Goal: Check status

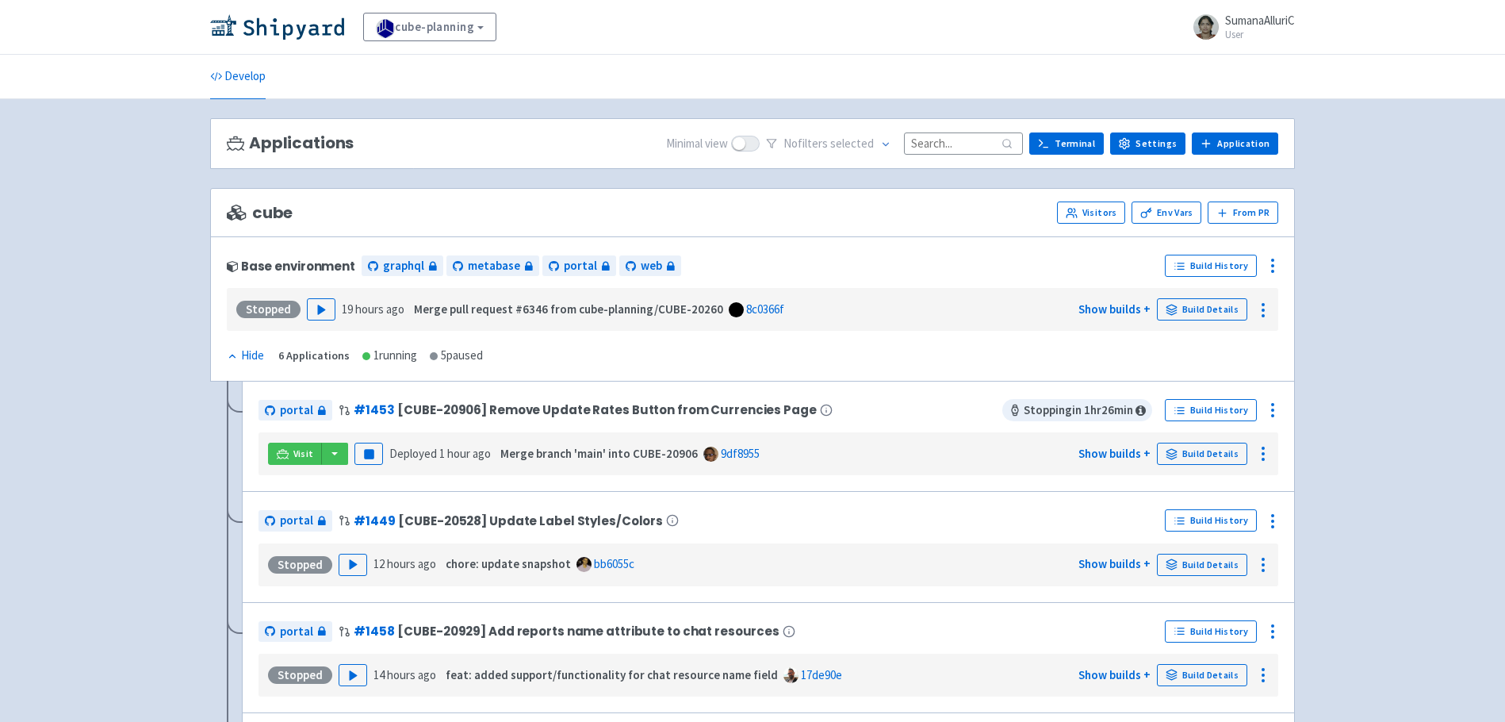
click at [737, 413] on span "[CUBE-20906] Remove Update Rates Button from Currencies Page" at bounding box center [606, 409] width 419 height 13
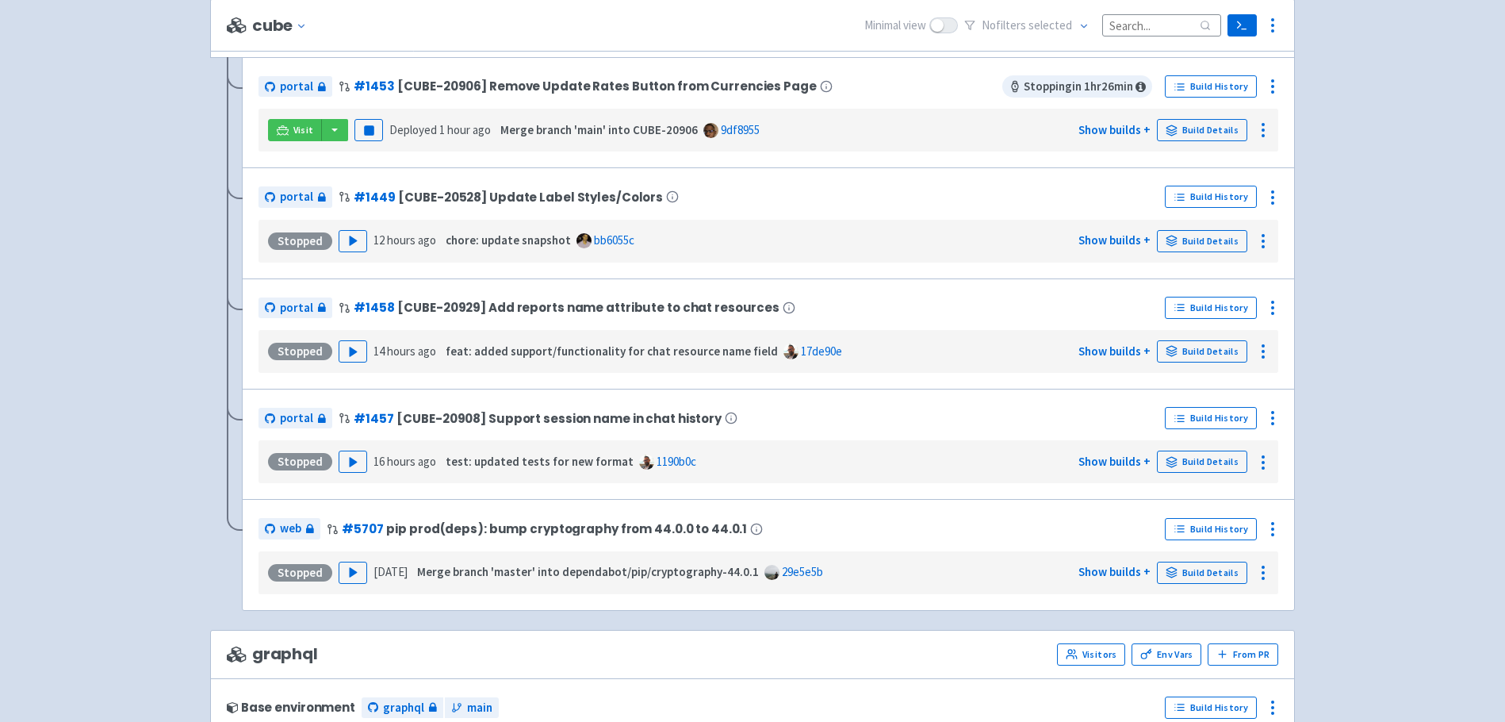
scroll to position [326, 0]
click at [350, 460] on polygon "button" at bounding box center [353, 461] width 7 height 9
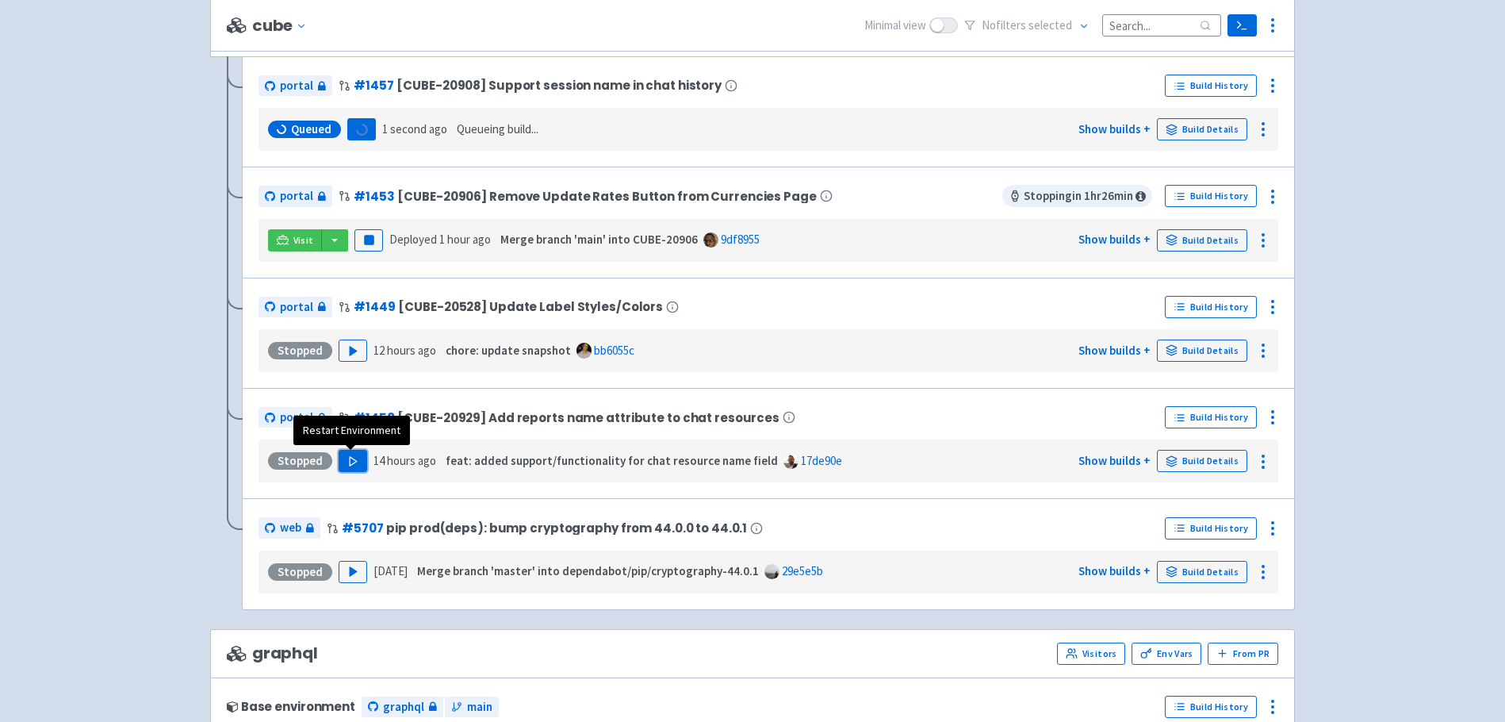
click at [347, 461] on icon "button" at bounding box center [353, 461] width 12 height 12
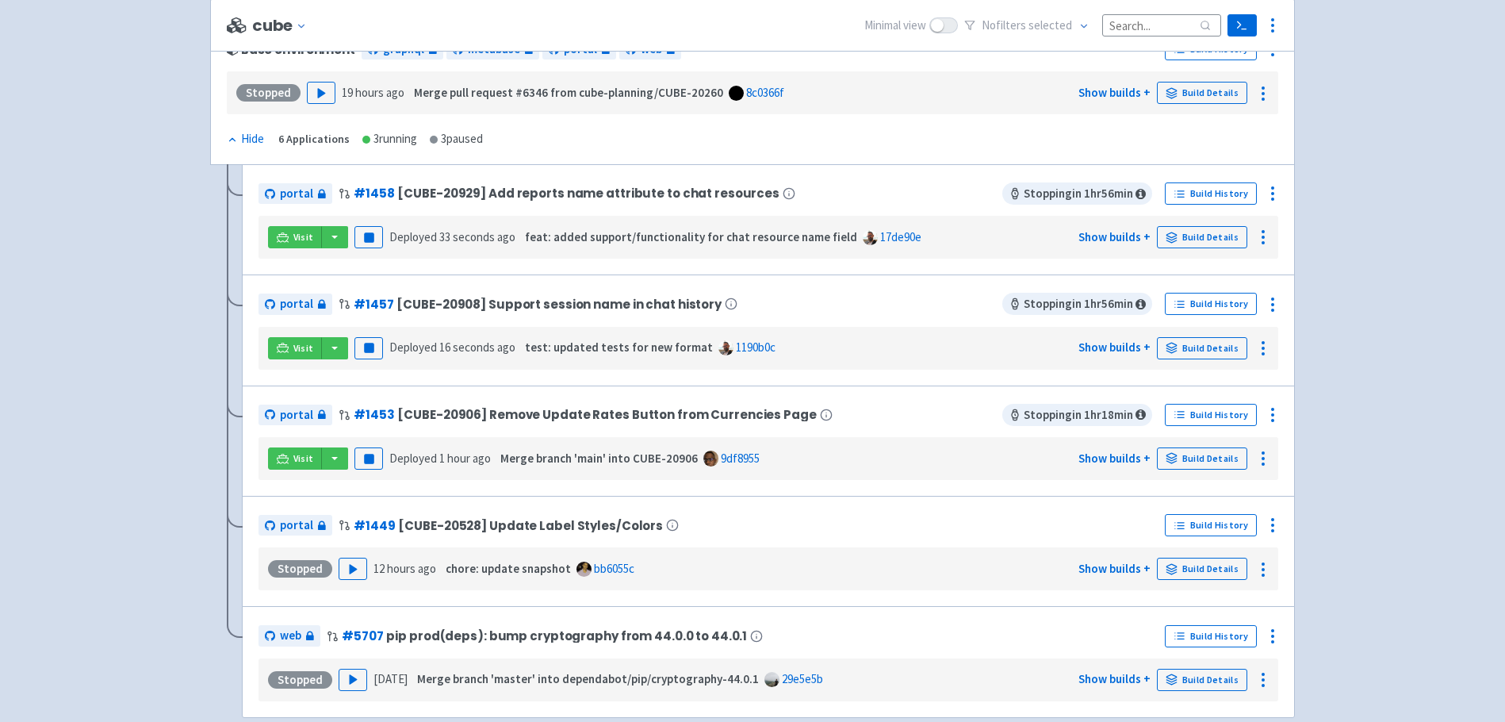
scroll to position [220, 0]
click at [291, 343] on link "Visit" at bounding box center [295, 346] width 54 height 22
click at [291, 350] on link "Visit" at bounding box center [295, 346] width 54 height 22
click at [296, 236] on span "Visit" at bounding box center [303, 235] width 21 height 13
click at [283, 342] on icon at bounding box center [283, 345] width 12 height 9
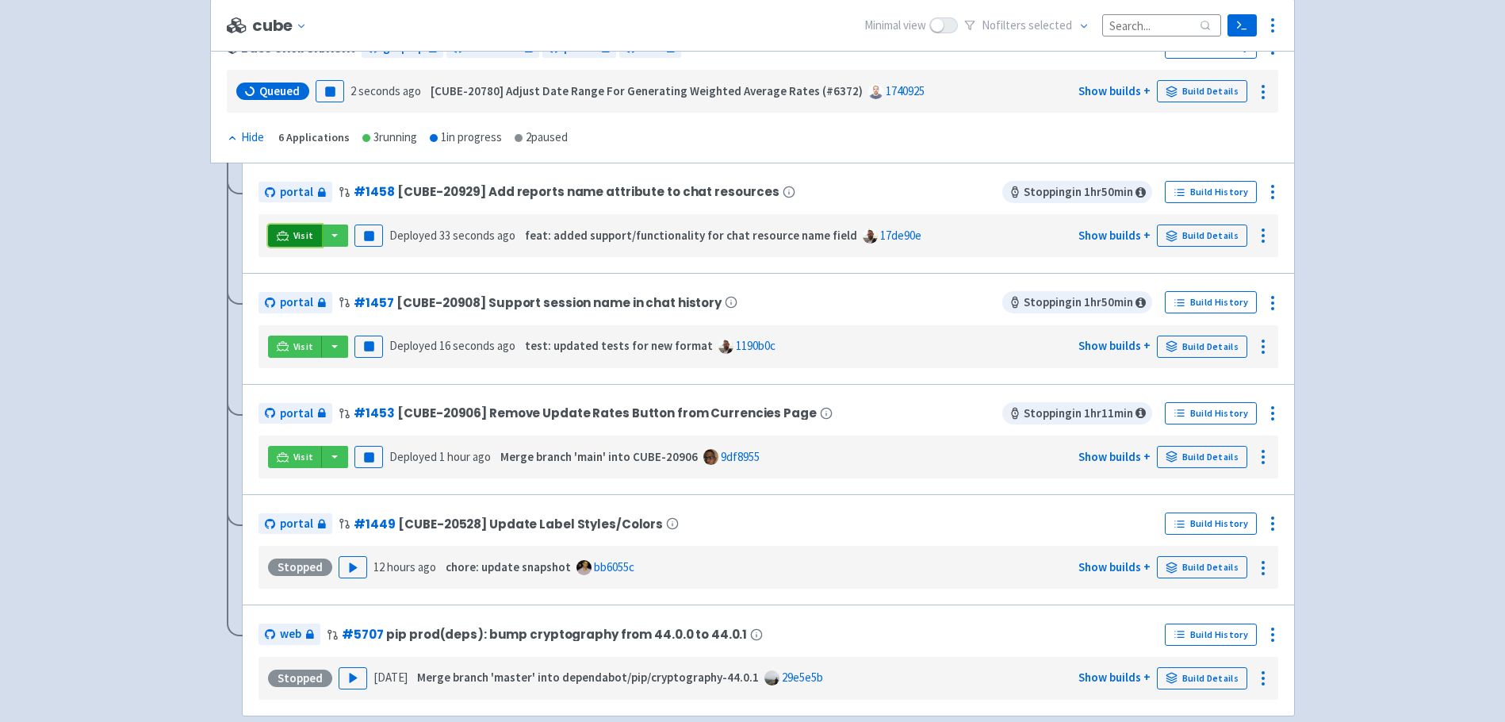
click at [293, 238] on span "Visit" at bounding box center [303, 235] width 21 height 13
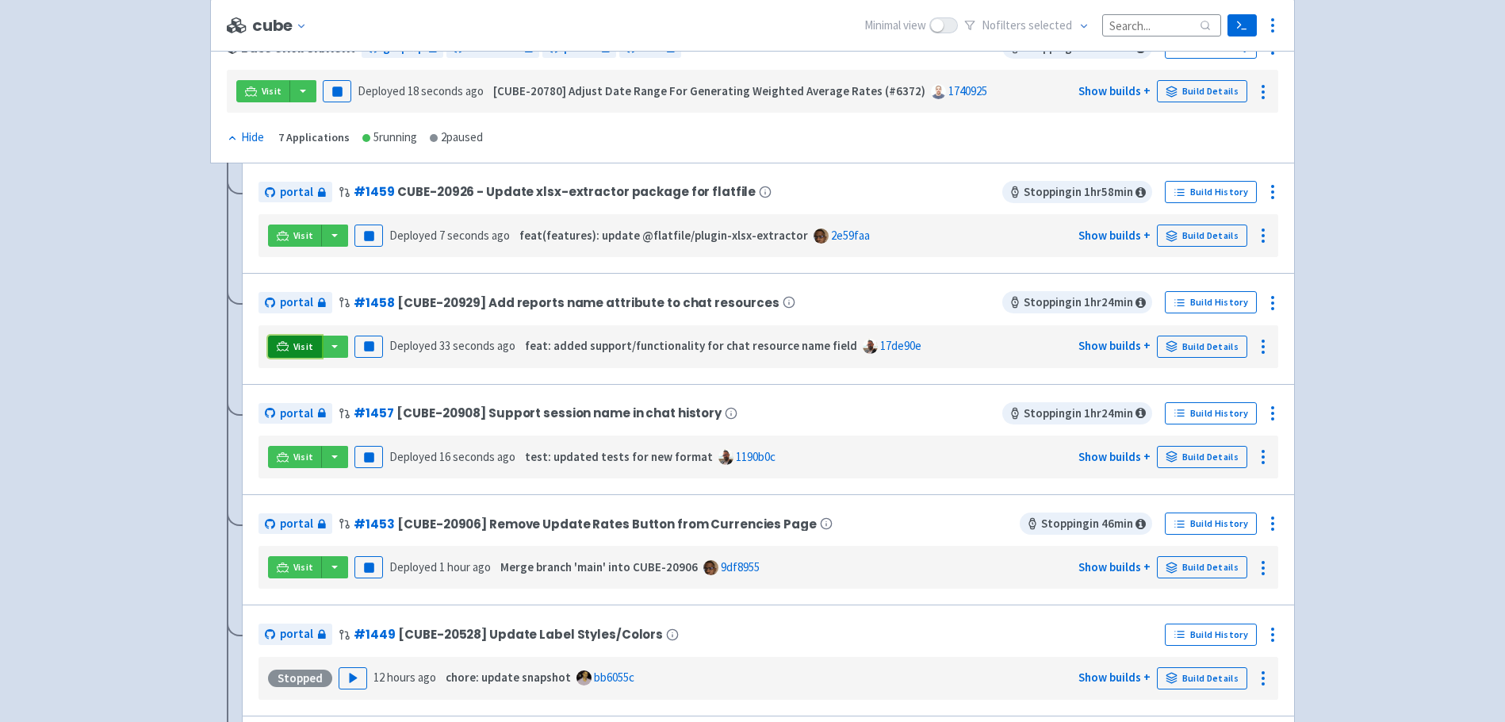
click at [285, 343] on icon at bounding box center [283, 345] width 12 height 9
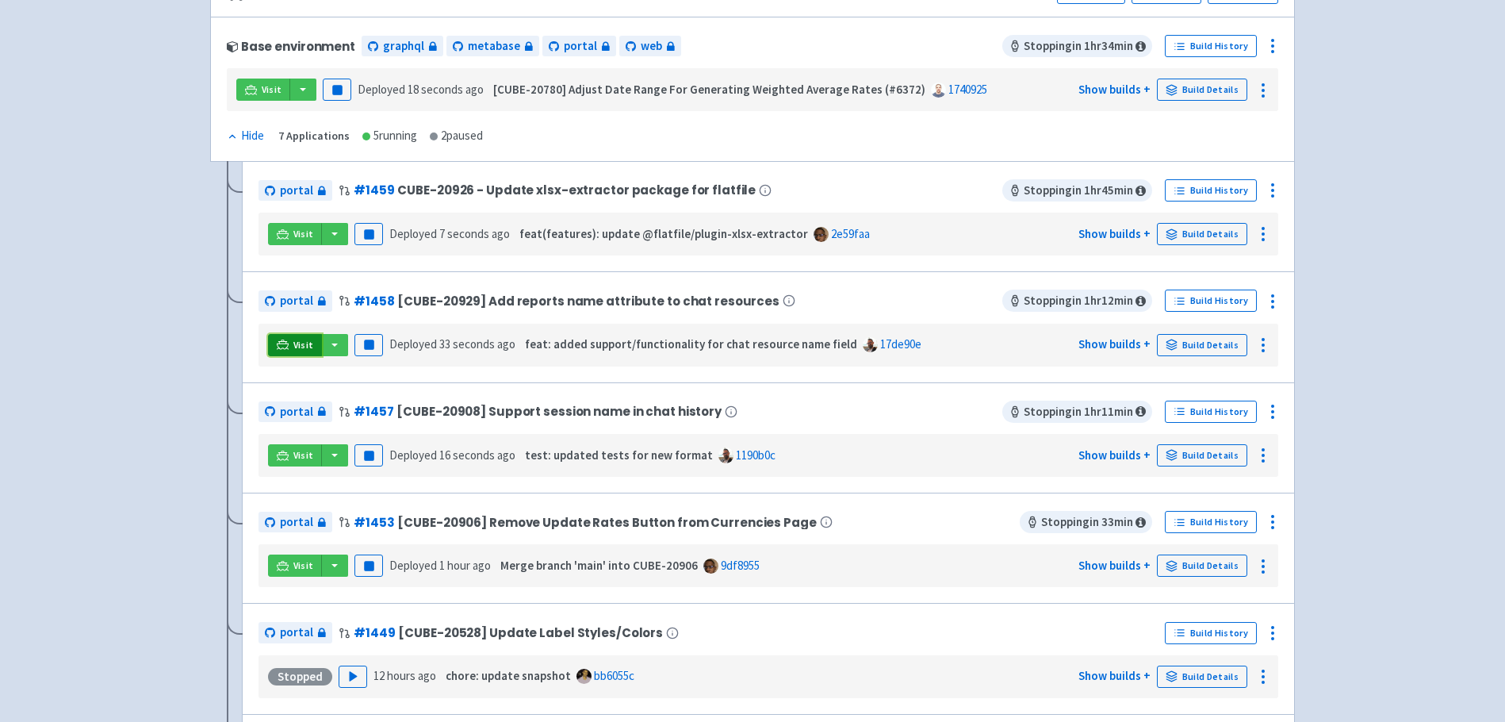
scroll to position [0, 0]
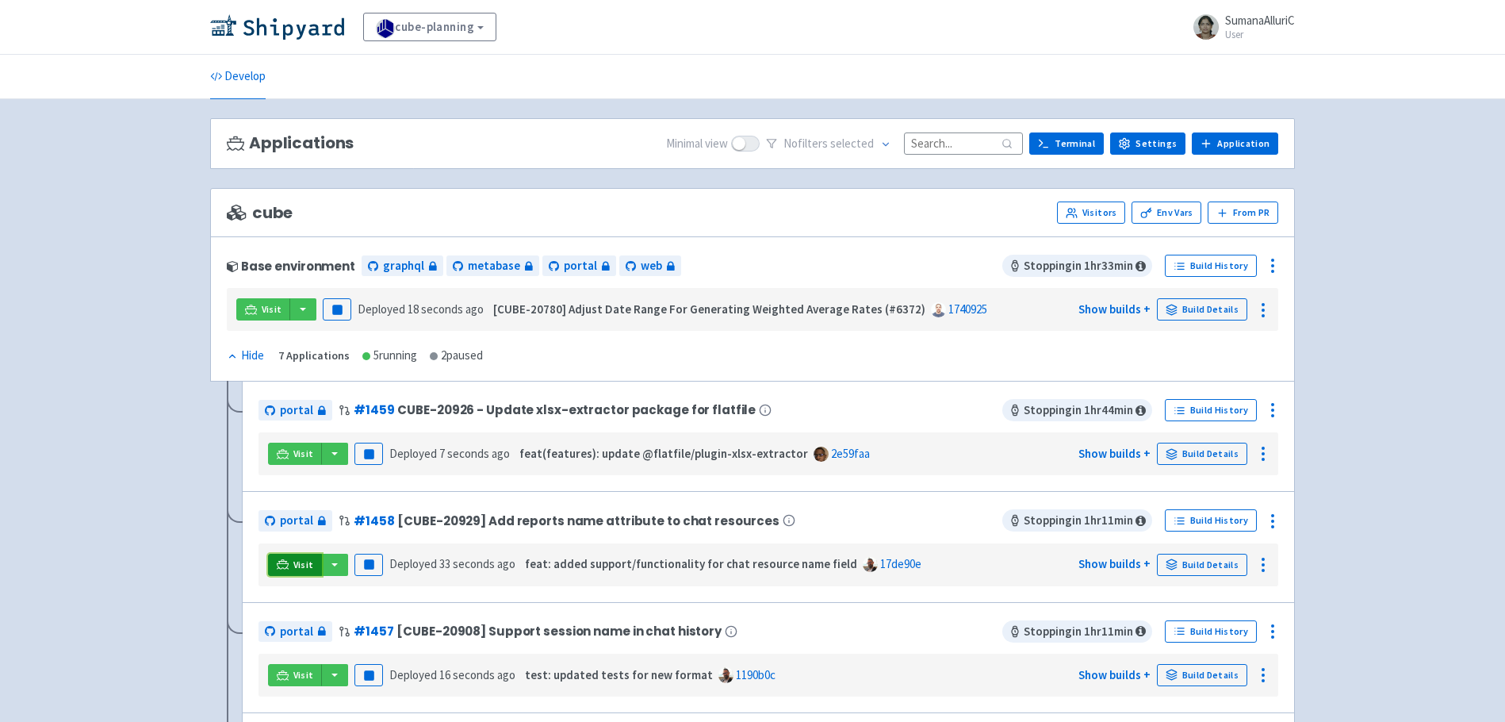
click at [290, 570] on link "Visit" at bounding box center [295, 564] width 54 height 22
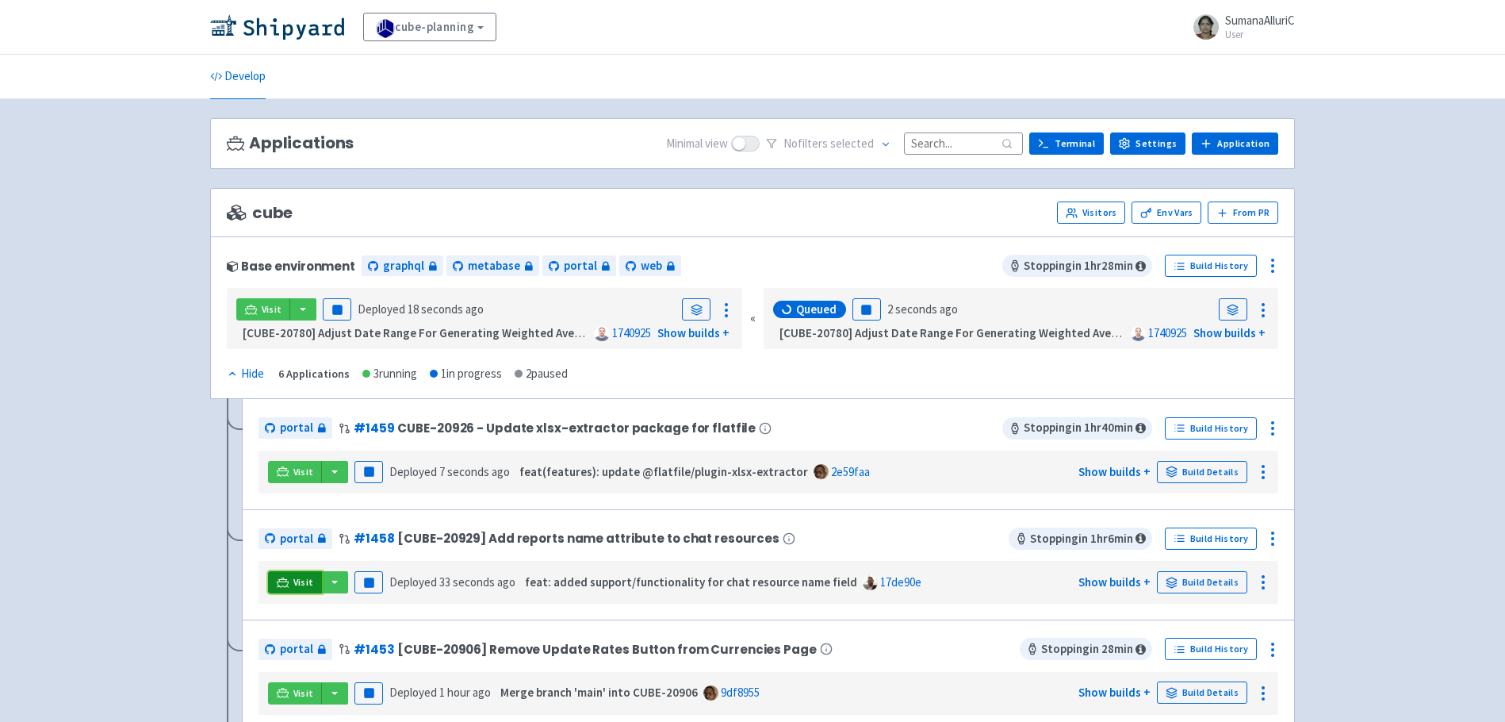
click at [281, 582] on icon at bounding box center [283, 582] width 12 height 12
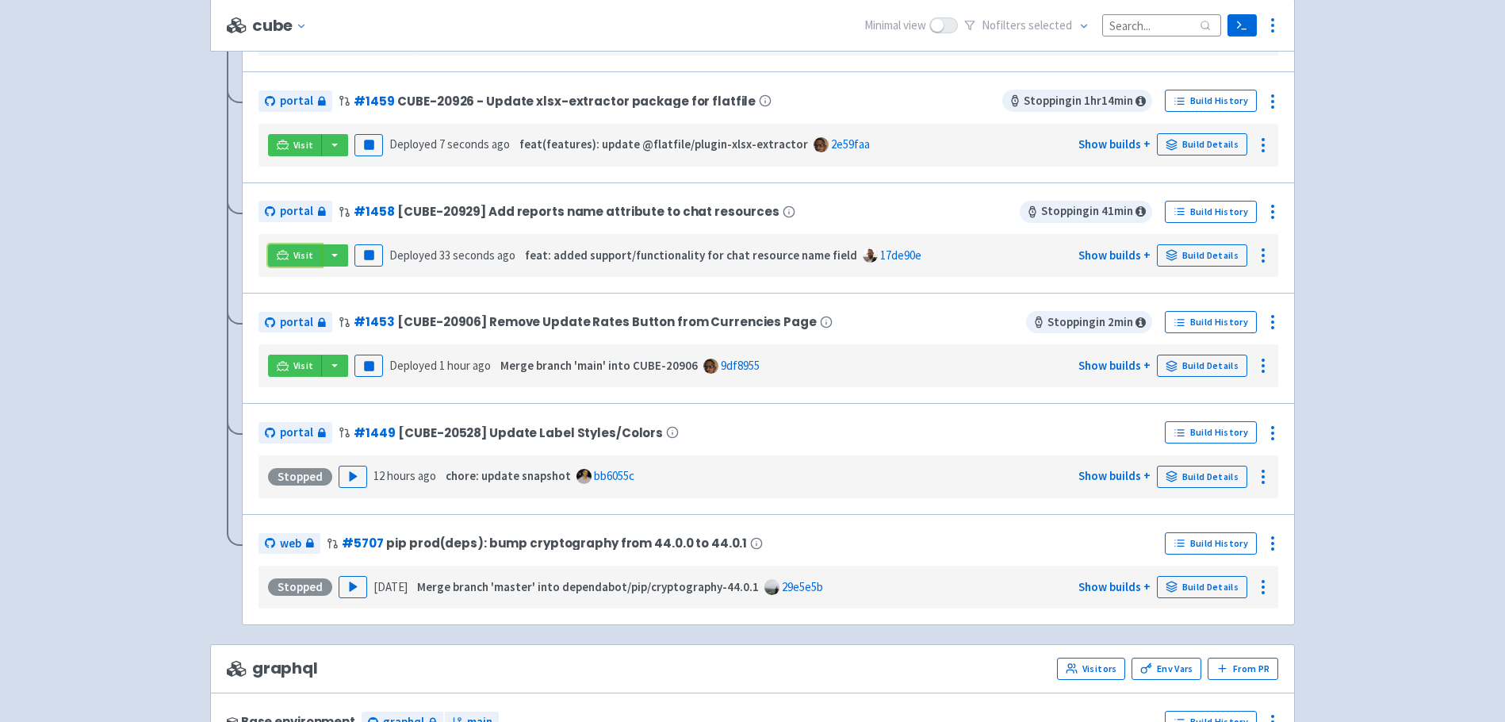
scroll to position [432, 0]
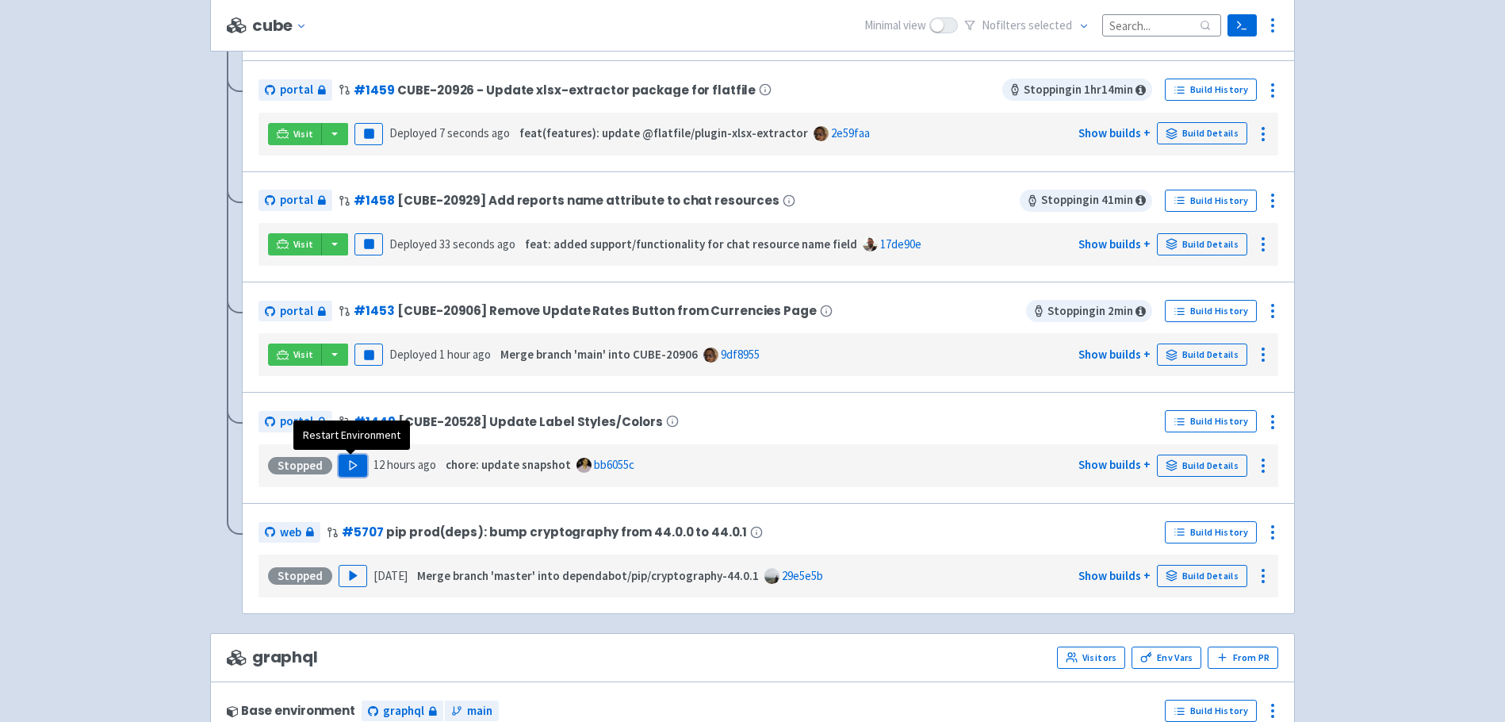
click at [354, 463] on icon "button" at bounding box center [353, 465] width 12 height 12
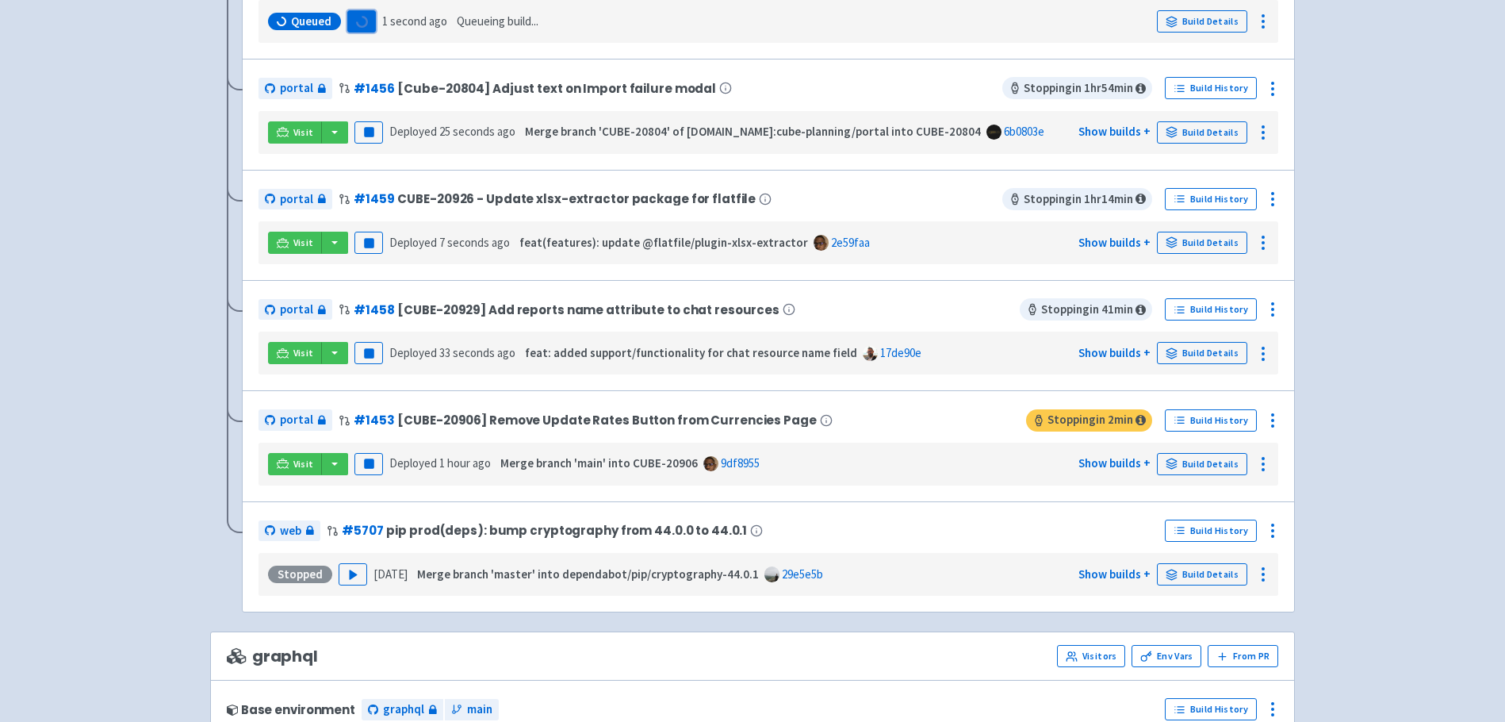
scroll to position [0, 0]
